Goal: Task Accomplishment & Management: Manage account settings

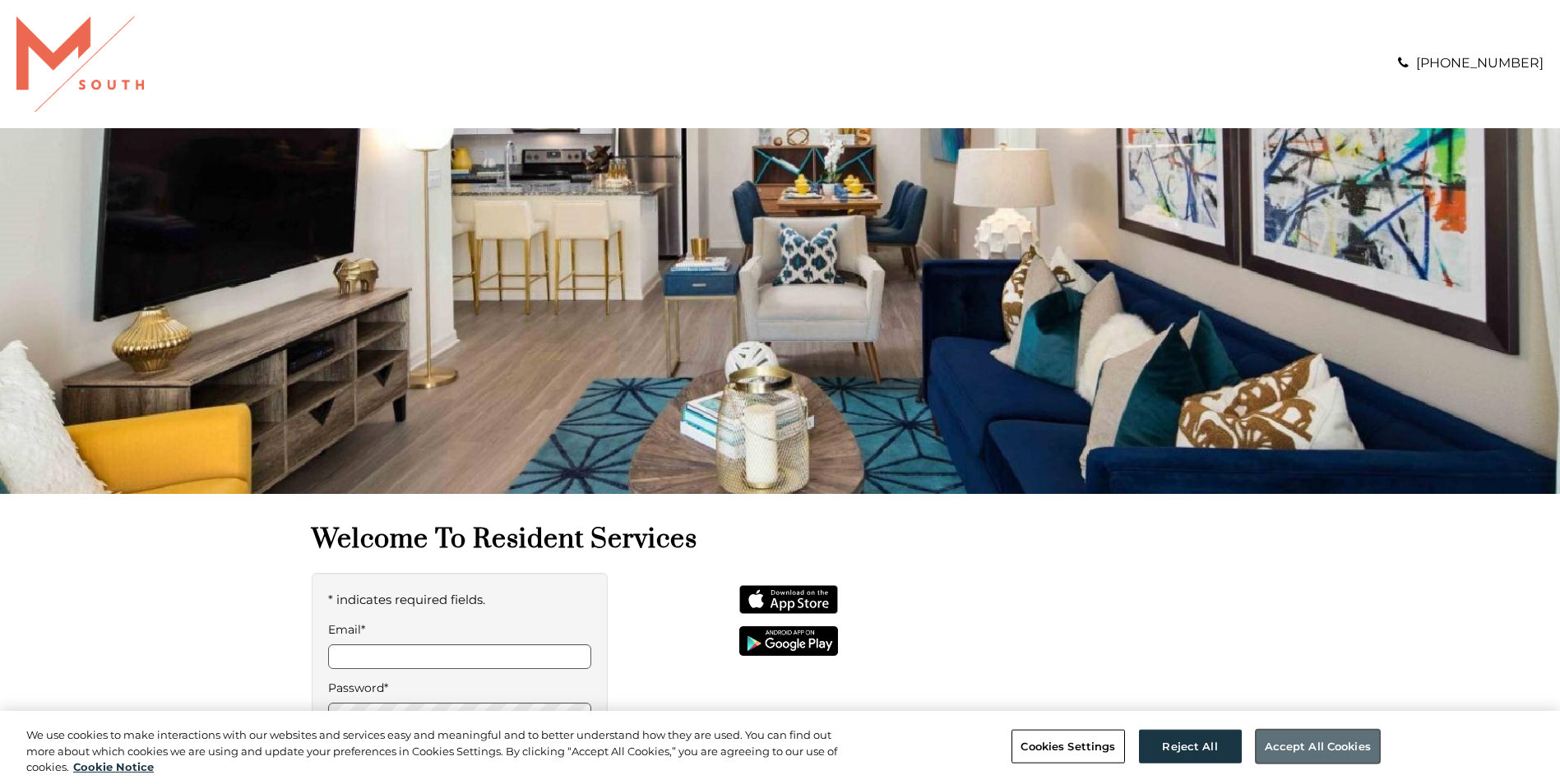
click at [1291, 750] on button "Accept All Cookies" at bounding box center [1318, 747] width 124 height 35
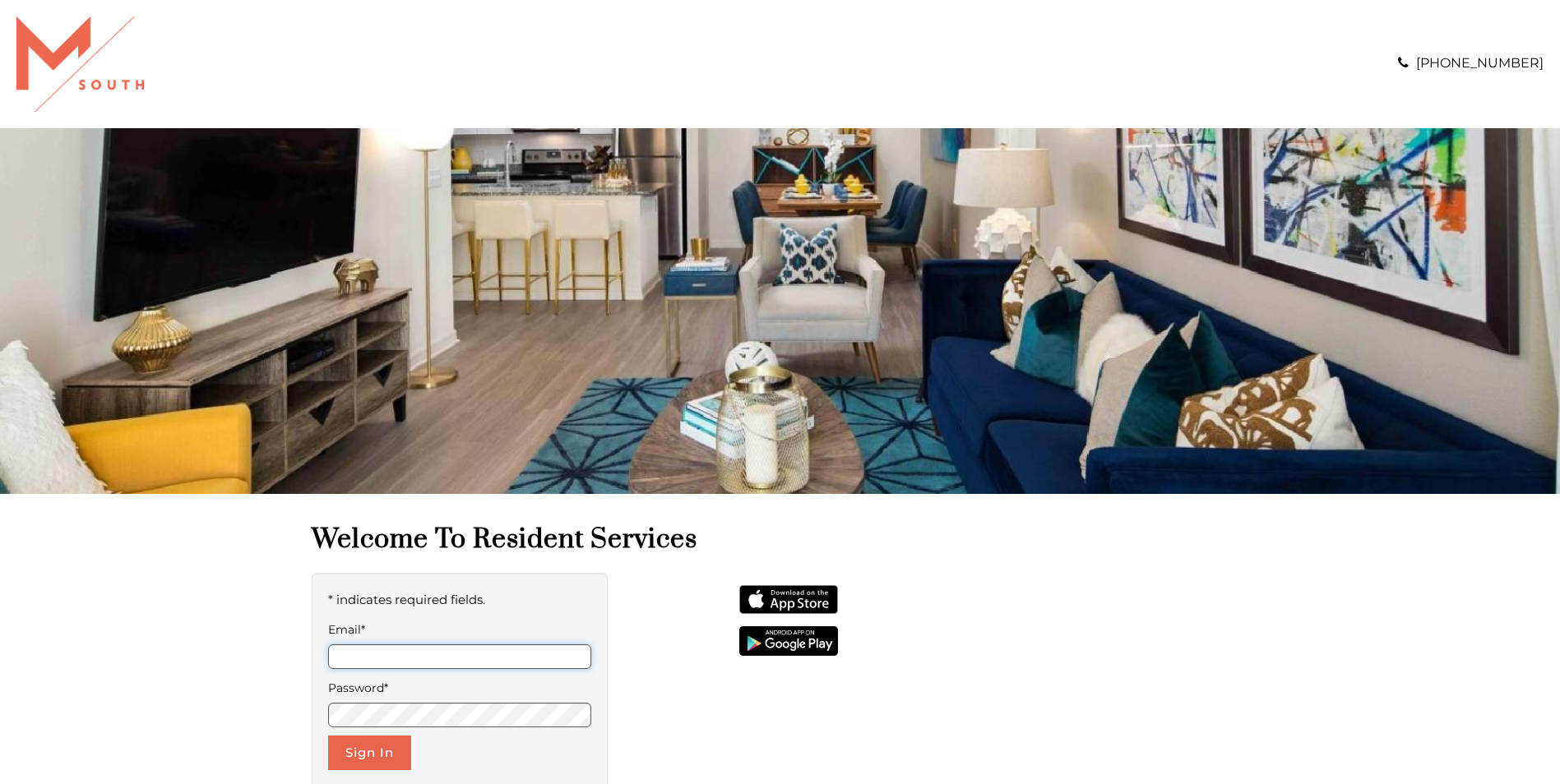
click at [508, 646] on input "Email*" at bounding box center [459, 657] width 264 height 24
type input "**********"
click at [370, 752] on button "Sign In" at bounding box center [369, 753] width 83 height 35
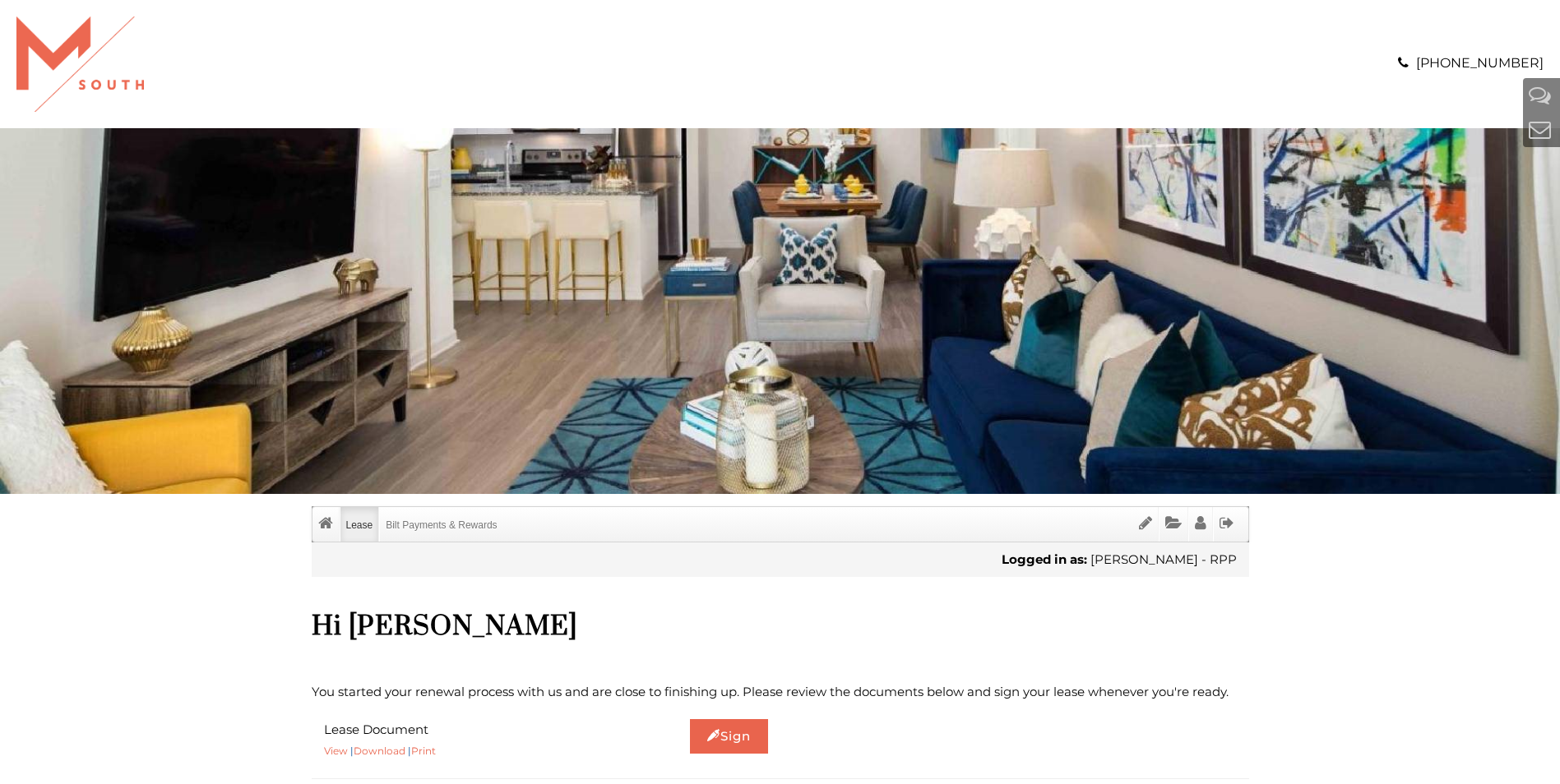
scroll to position [247, 0]
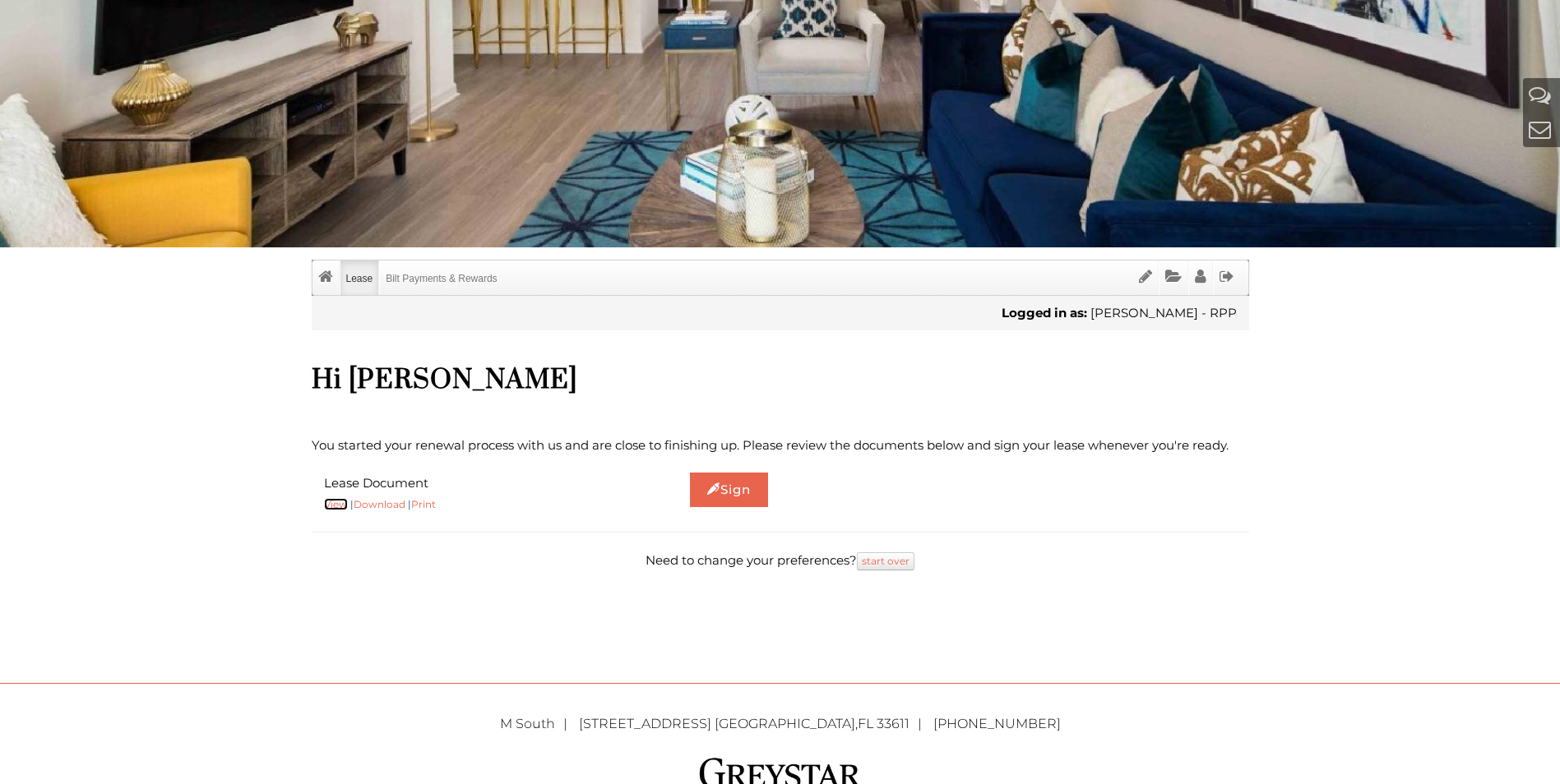
click at [342, 503] on link "View" at bounding box center [336, 504] width 24 height 12
